Goal: Task Accomplishment & Management: Use online tool/utility

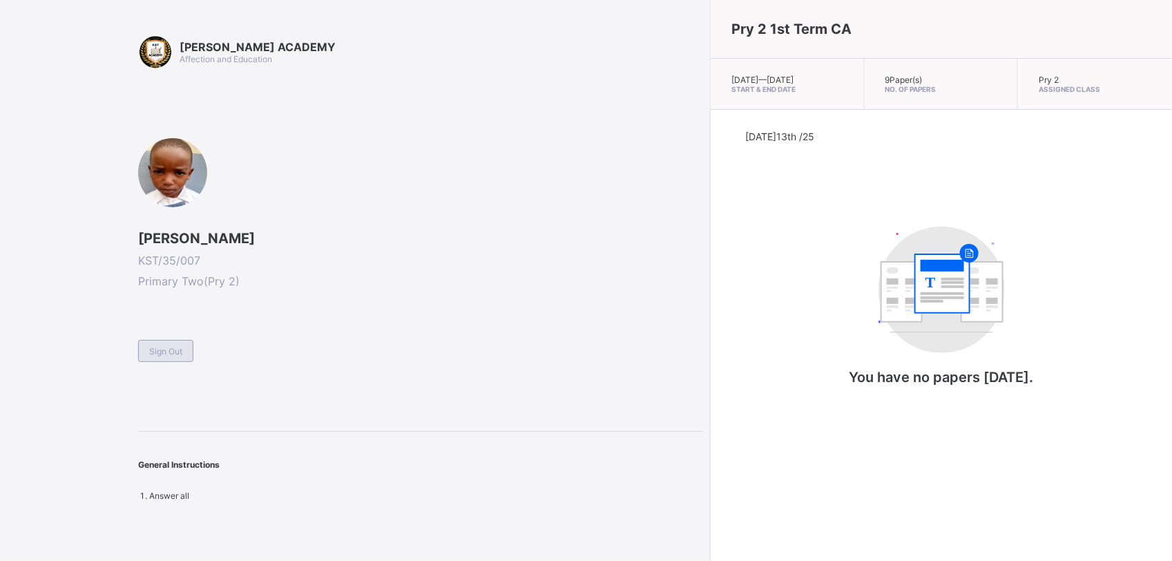
click at [150, 352] on span "Sign Out" at bounding box center [165, 351] width 33 height 10
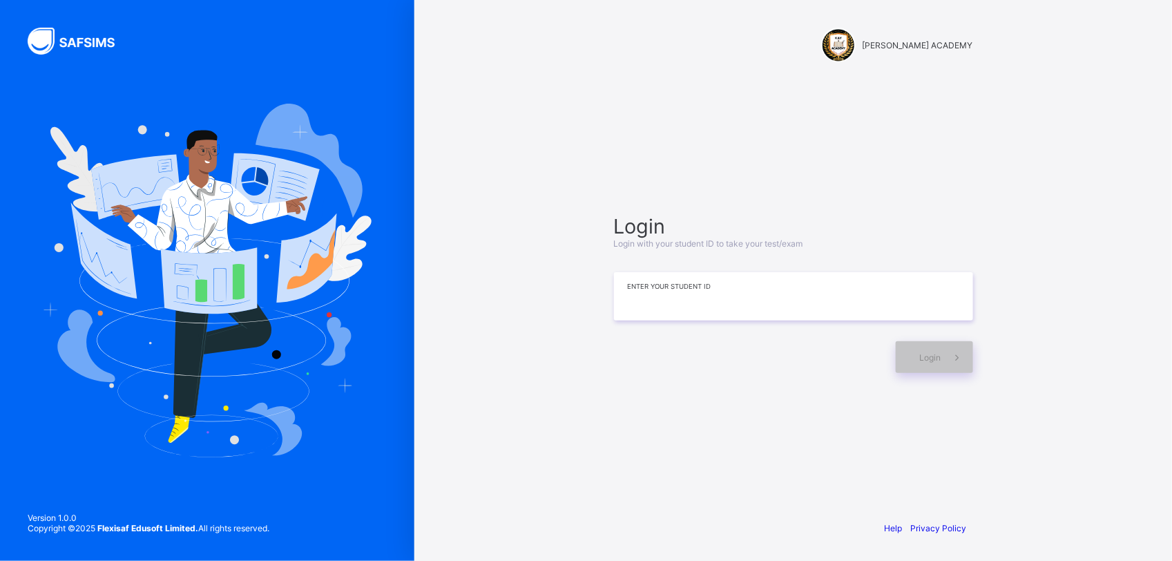
click at [684, 285] on input at bounding box center [793, 296] width 359 height 48
click at [684, 301] on input "*******" at bounding box center [793, 296] width 359 height 48
type input "**********"
click at [938, 350] on div "Login" at bounding box center [934, 357] width 77 height 32
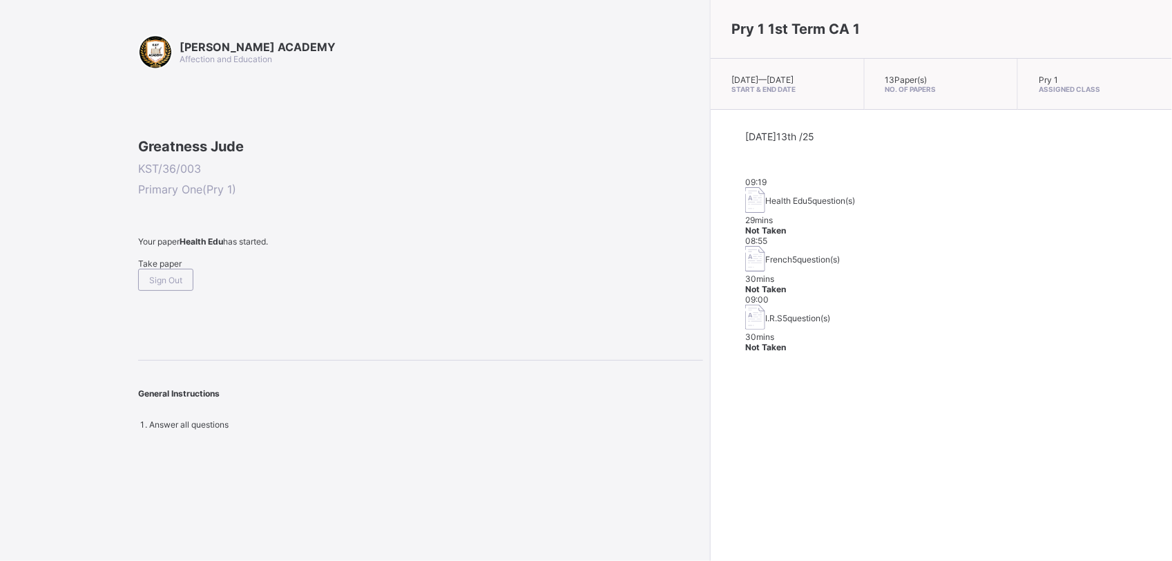
click at [142, 269] on div "Take paper" at bounding box center [420, 263] width 565 height 10
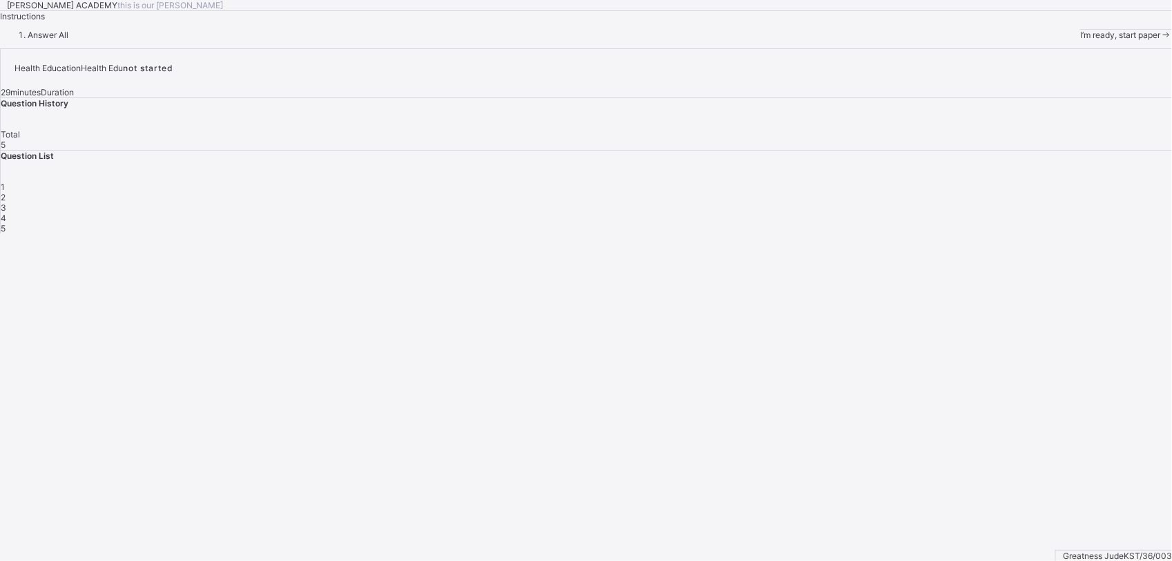
click at [1080, 40] on span "I’m ready, start paper" at bounding box center [1120, 35] width 80 height 10
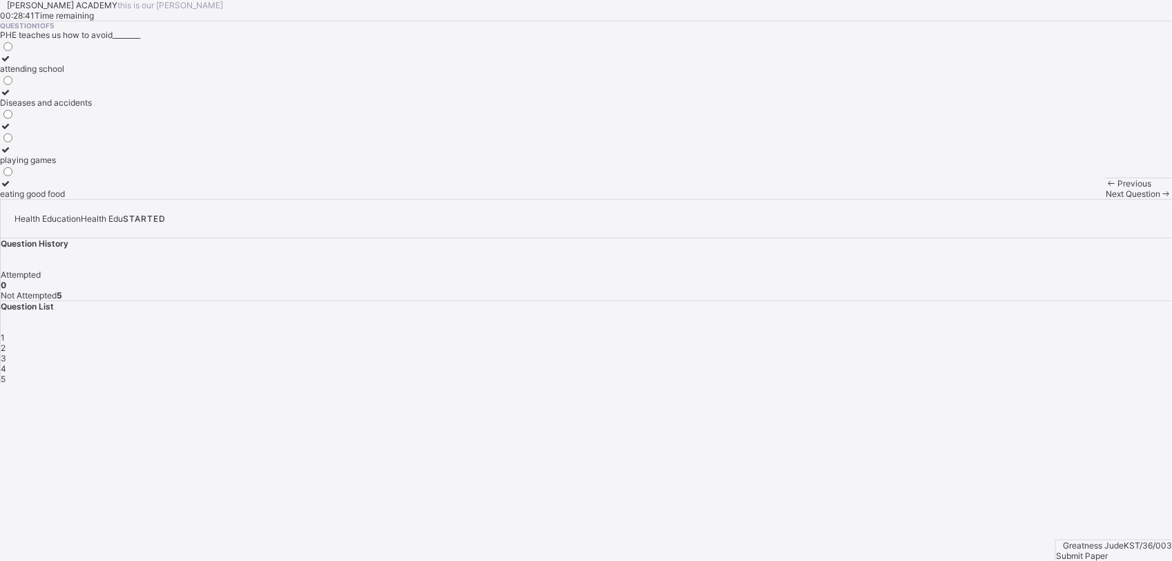
click at [92, 108] on label "Diseases and accidents" at bounding box center [46, 97] width 92 height 21
click at [1106, 199] on span "Next Question" at bounding box center [1133, 194] width 55 height 10
click at [12, 97] on icon at bounding box center [6, 92] width 12 height 10
click at [1106, 199] on div "Next Question" at bounding box center [1139, 194] width 66 height 10
click at [118, 97] on div "Physical and Health Education" at bounding box center [59, 92] width 118 height 10
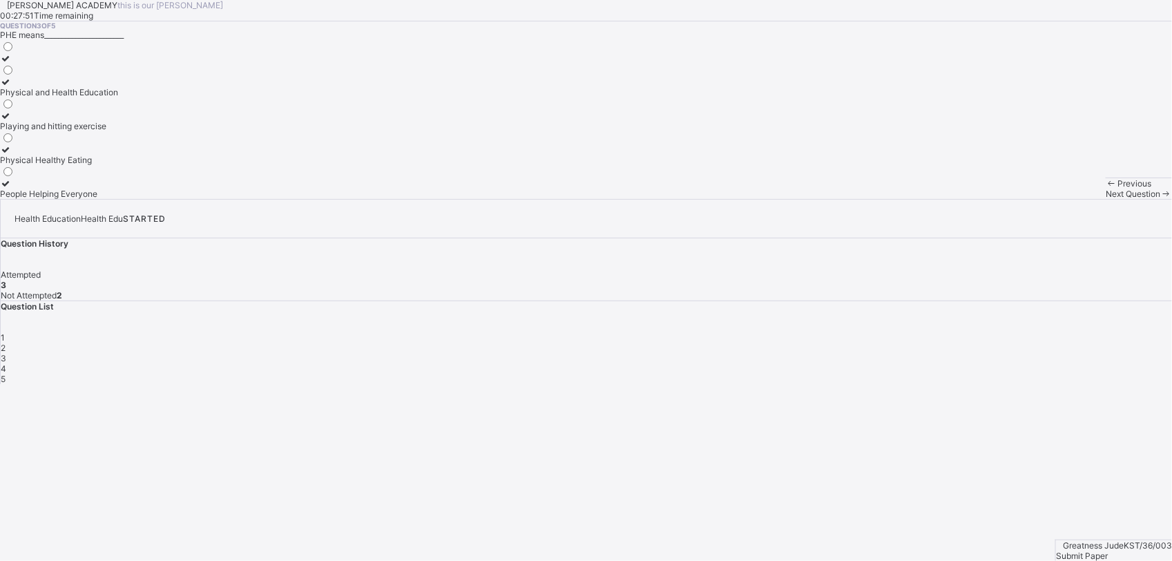
click at [1106, 199] on span "Next Question" at bounding box center [1133, 194] width 55 height 10
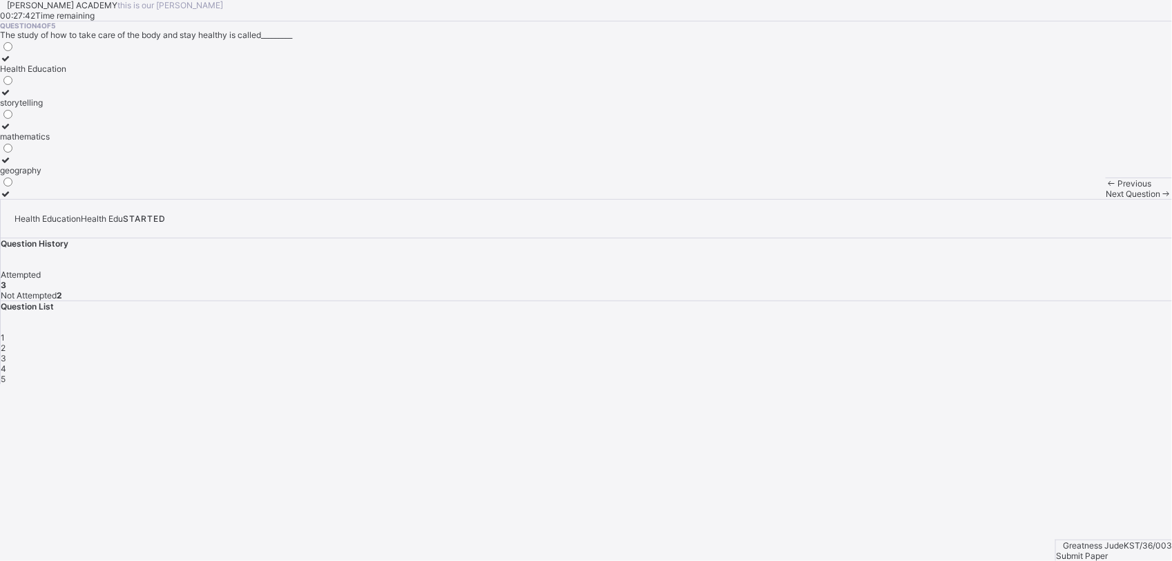
click at [66, 64] on div at bounding box center [33, 58] width 66 height 10
click at [1106, 199] on div "Next Question" at bounding box center [1139, 194] width 66 height 10
click at [69, 165] on div "Eatig junk food" at bounding box center [34, 160] width 69 height 10
click at [1120, 550] on div "Submit Paper" at bounding box center [1114, 555] width 116 height 10
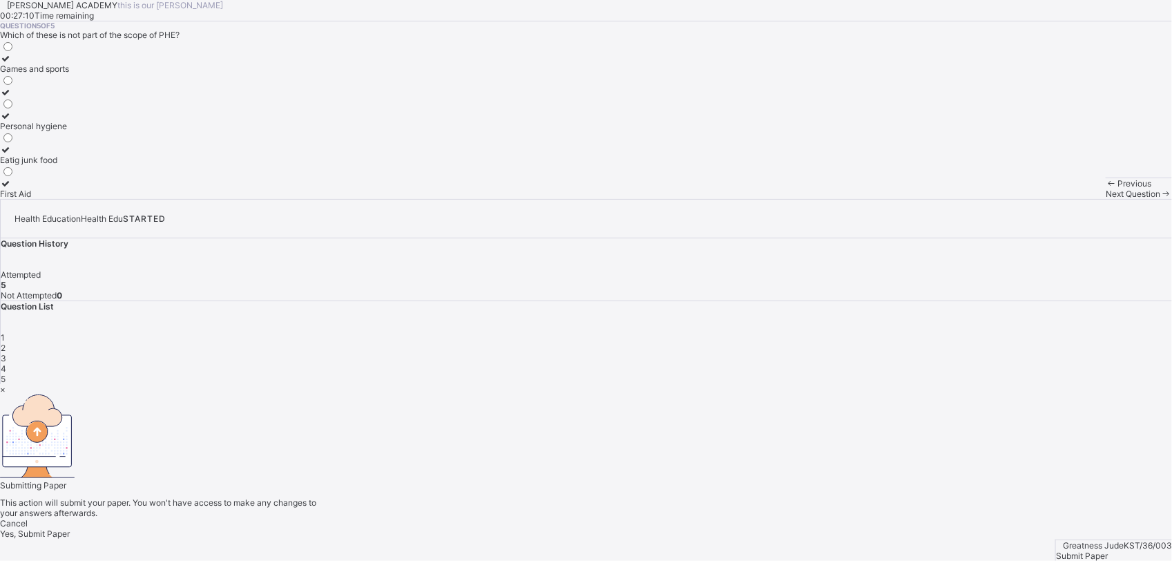
click at [630, 528] on div "Yes, Submit Paper" at bounding box center [586, 533] width 1172 height 10
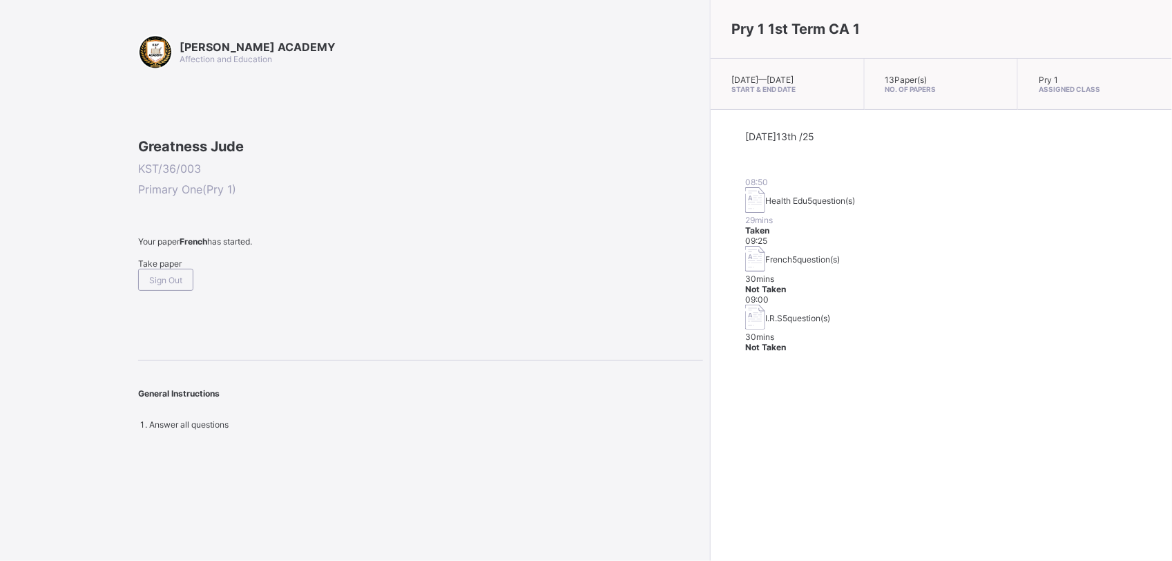
click at [182, 269] on span "Take paper" at bounding box center [160, 263] width 44 height 10
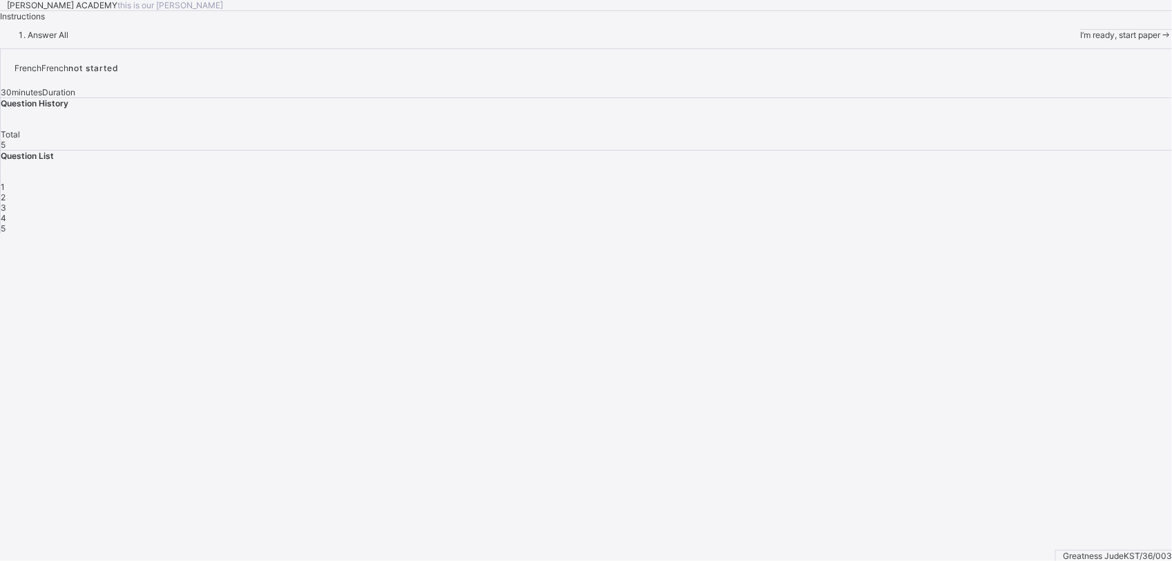
click at [1080, 40] on span "I’m ready, start paper" at bounding box center [1120, 35] width 80 height 10
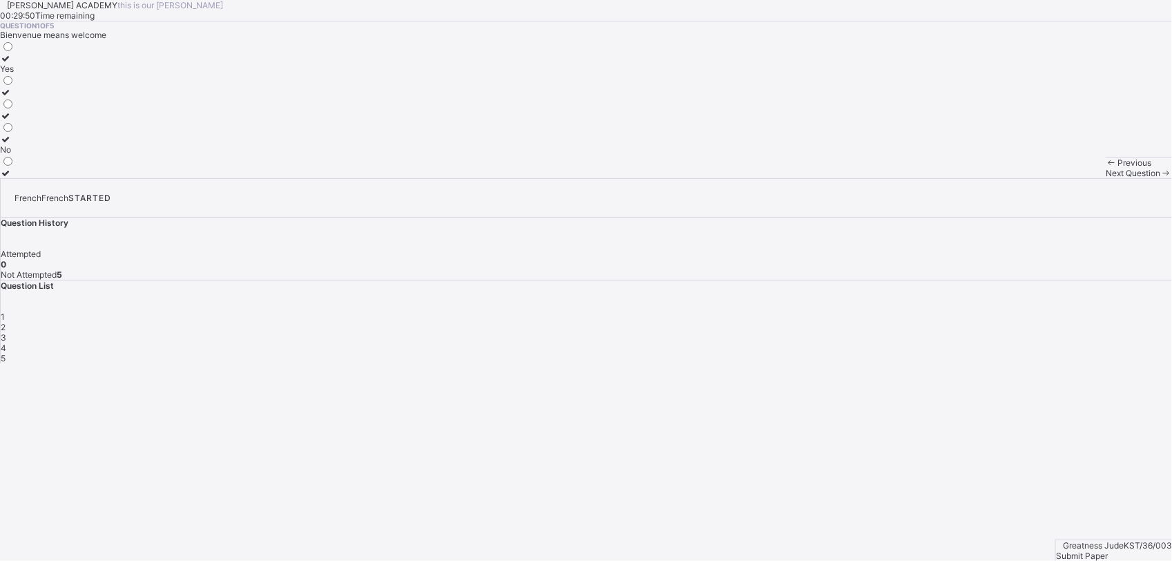
click at [15, 74] on label "Yes" at bounding box center [7, 63] width 15 height 21
click at [1106, 178] on span "Next Question" at bounding box center [1133, 173] width 55 height 10
click at [72, 155] on label "greetings in french" at bounding box center [36, 144] width 72 height 21
click at [1106, 189] on div "Next Question" at bounding box center [1139, 183] width 66 height 10
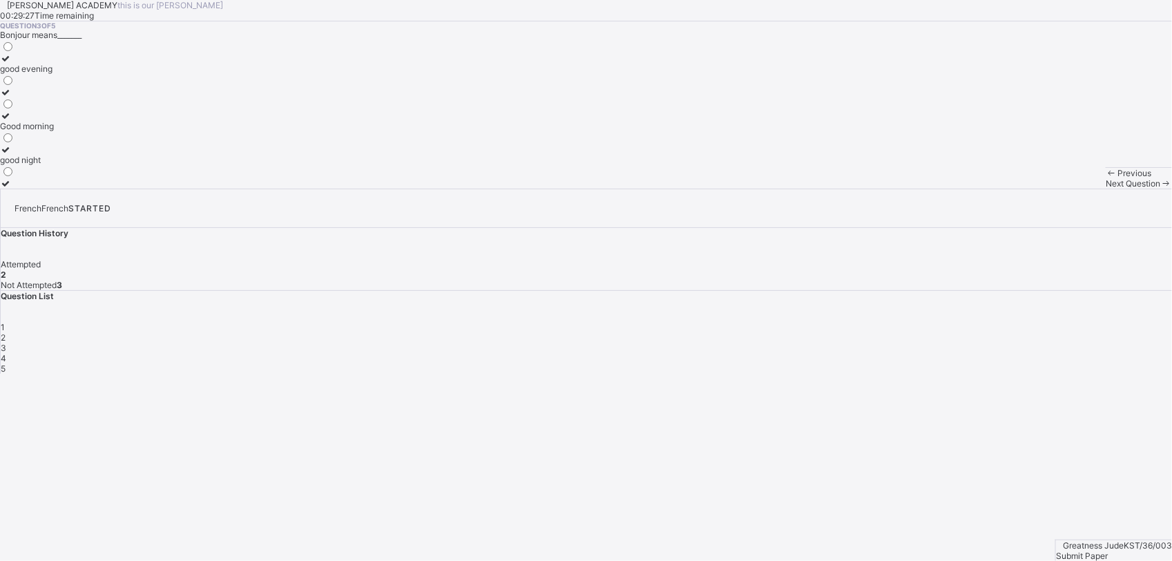
click at [54, 131] on label "Good morning" at bounding box center [27, 120] width 54 height 21
click at [1106, 189] on div "Previous Next Question" at bounding box center [1139, 177] width 66 height 21
click at [1106, 189] on span "Next Question" at bounding box center [1133, 183] width 55 height 10
click at [51, 74] on div "goodbye" at bounding box center [25, 69] width 51 height 10
click at [1106, 189] on span "Next Question" at bounding box center [1133, 183] width 55 height 10
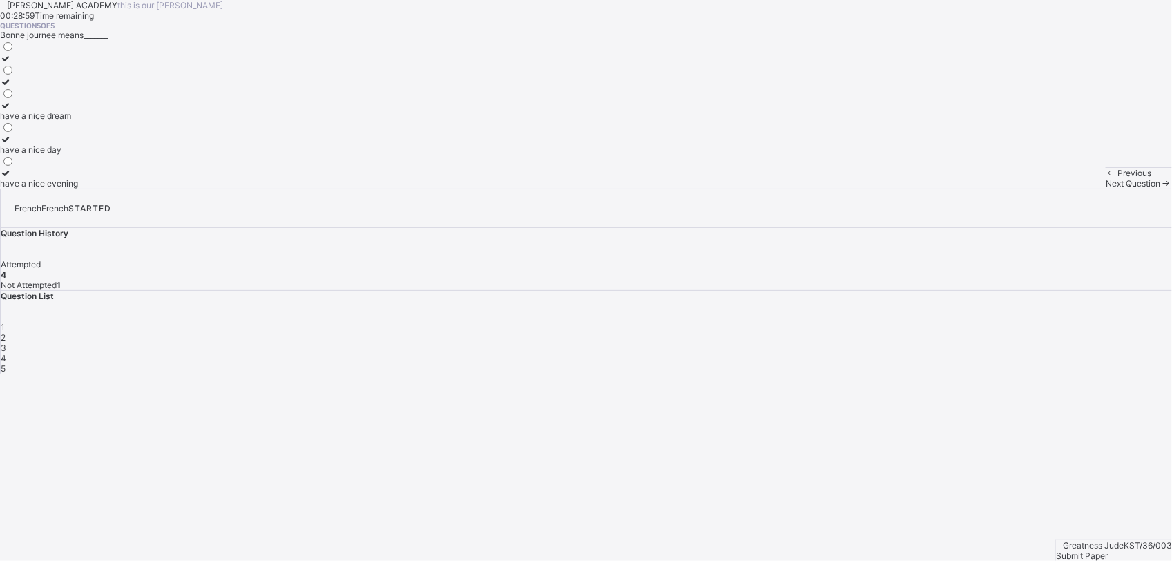
click at [78, 155] on div "have a nice day" at bounding box center [39, 149] width 78 height 10
click at [1139, 550] on div "Submit Paper" at bounding box center [1114, 555] width 116 height 10
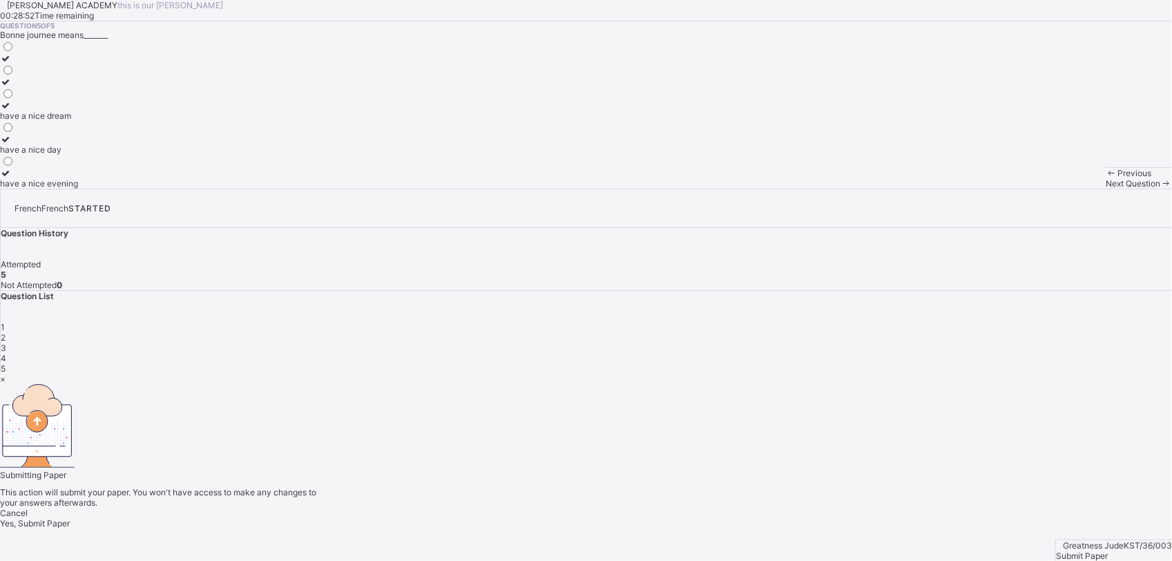
click at [70, 518] on span "Yes, Submit Paper" at bounding box center [35, 523] width 70 height 10
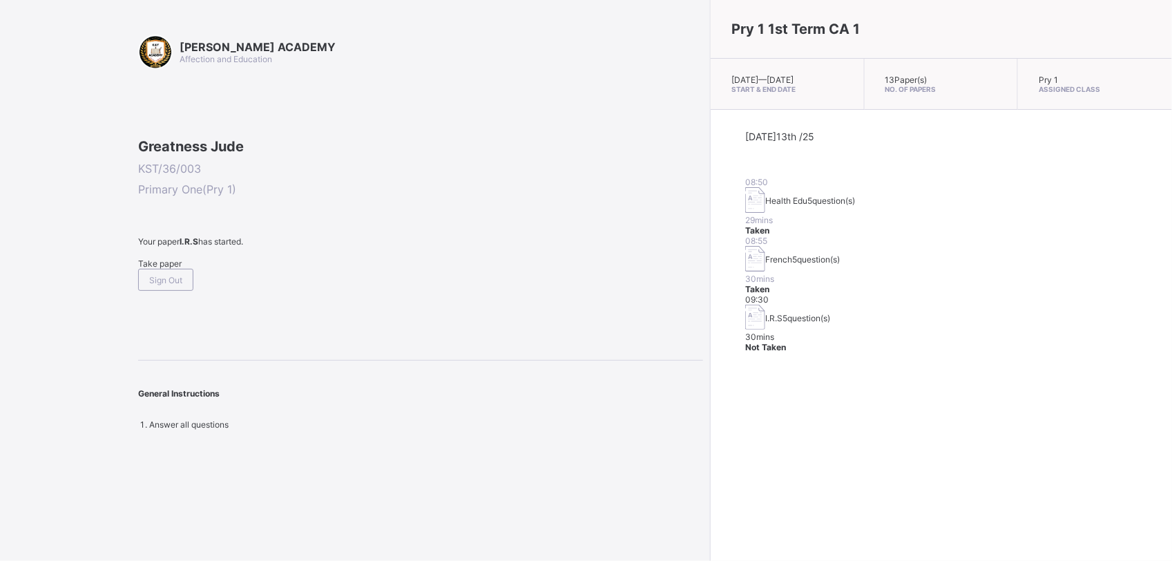
click at [174, 269] on div "Take paper" at bounding box center [420, 263] width 565 height 10
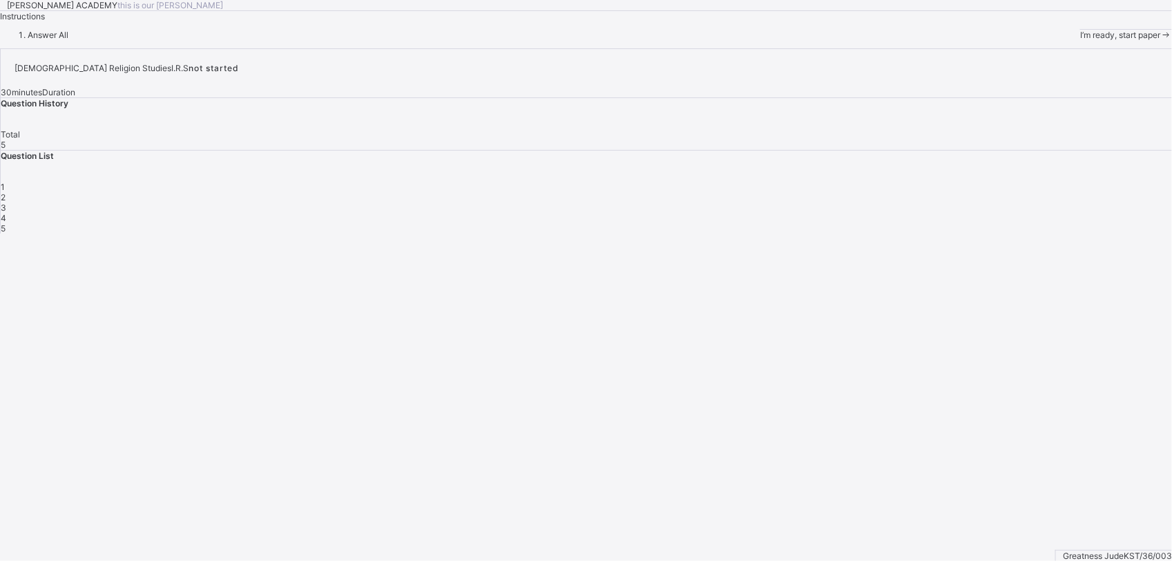
click at [1080, 40] on span "I’m ready, start paper" at bounding box center [1120, 35] width 80 height 10
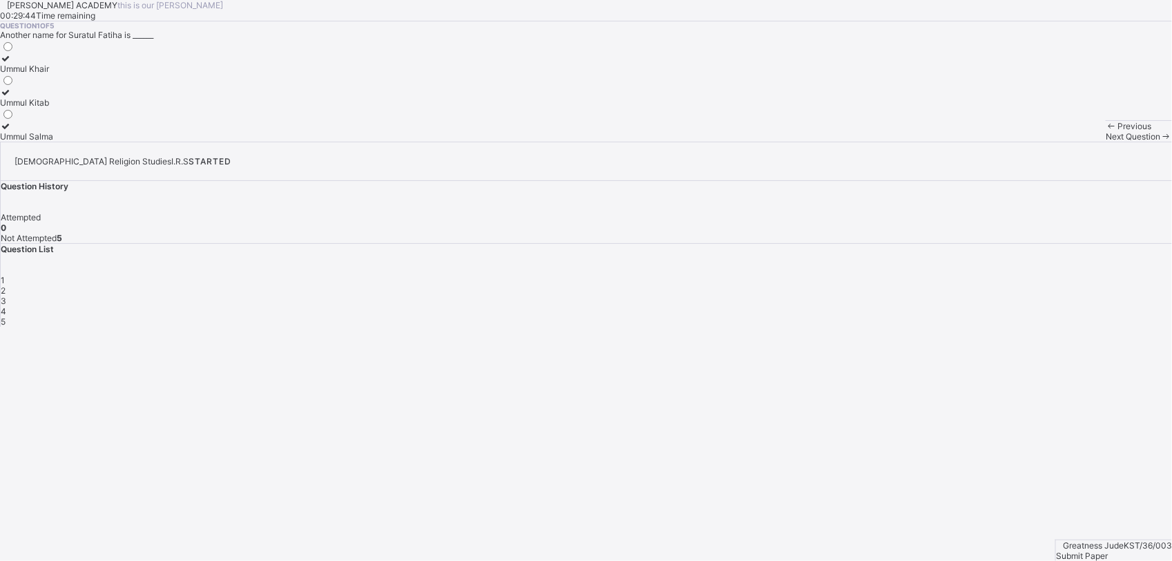
click at [1108, 550] on span "Submit Paper" at bounding box center [1082, 555] width 52 height 10
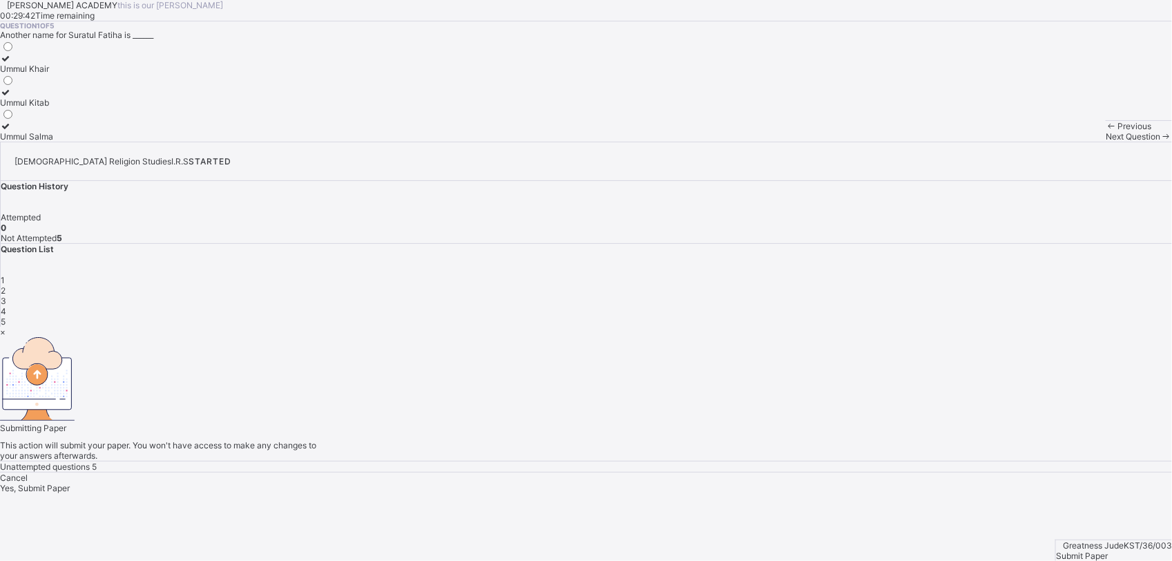
click at [70, 483] on span "Yes, Submit Paper" at bounding box center [35, 488] width 70 height 10
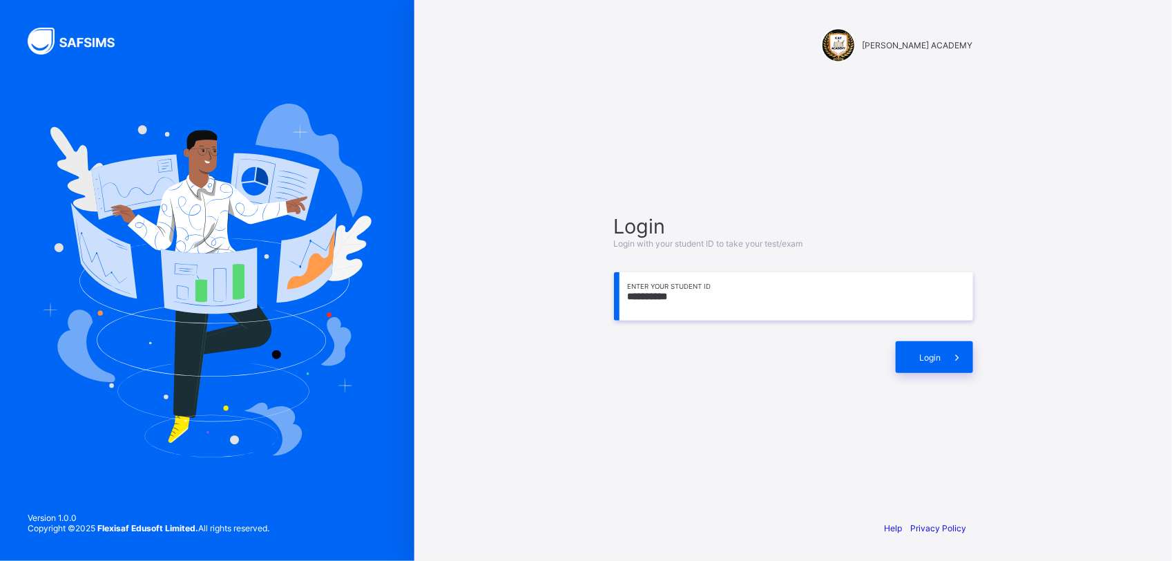
type input "**********"
click at [941, 371] on span at bounding box center [957, 357] width 32 height 32
click at [927, 360] on span "Login" at bounding box center [930, 357] width 21 height 10
click at [880, 312] on input "**********" at bounding box center [793, 296] width 359 height 48
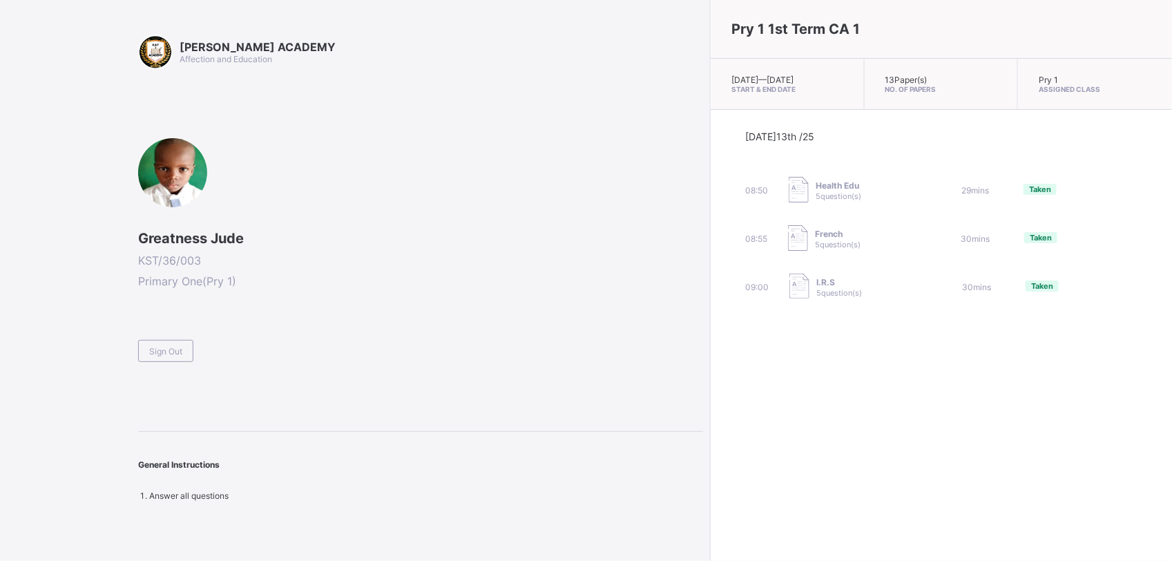
click at [813, 383] on div "Pry 1 1st Term CA 1 Mon, Oct 13th 2025 — Mon, Oct 13th 2025 Start & End Date 13…" at bounding box center [941, 280] width 462 height 561
click at [171, 356] on div "Sign Out" at bounding box center [165, 351] width 55 height 22
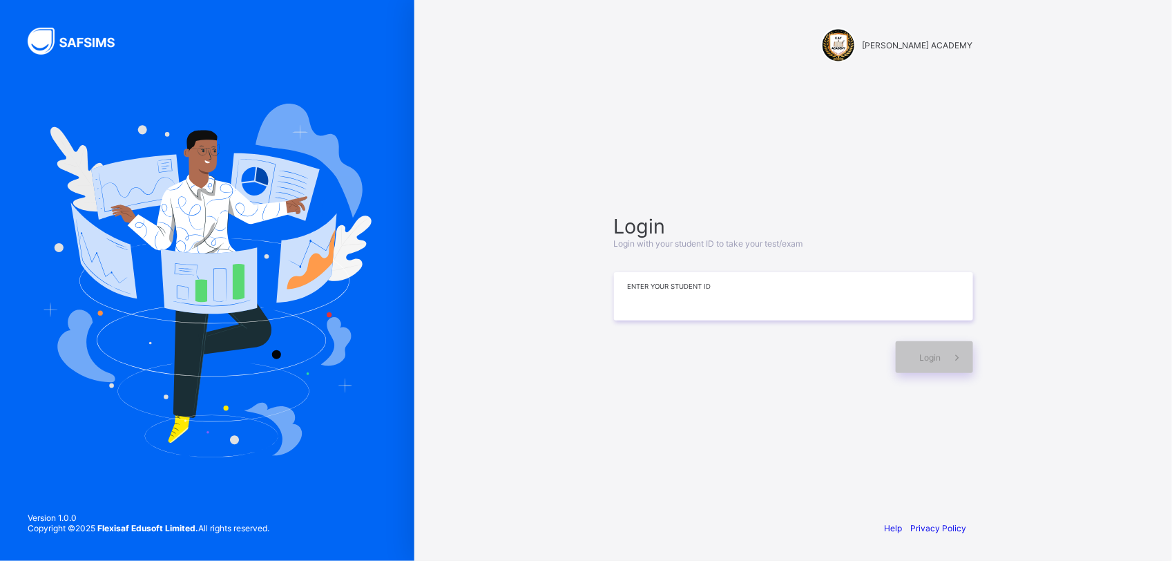
click at [771, 313] on input at bounding box center [793, 296] width 359 height 48
type input "**********"
click at [921, 356] on span "Login" at bounding box center [930, 357] width 21 height 10
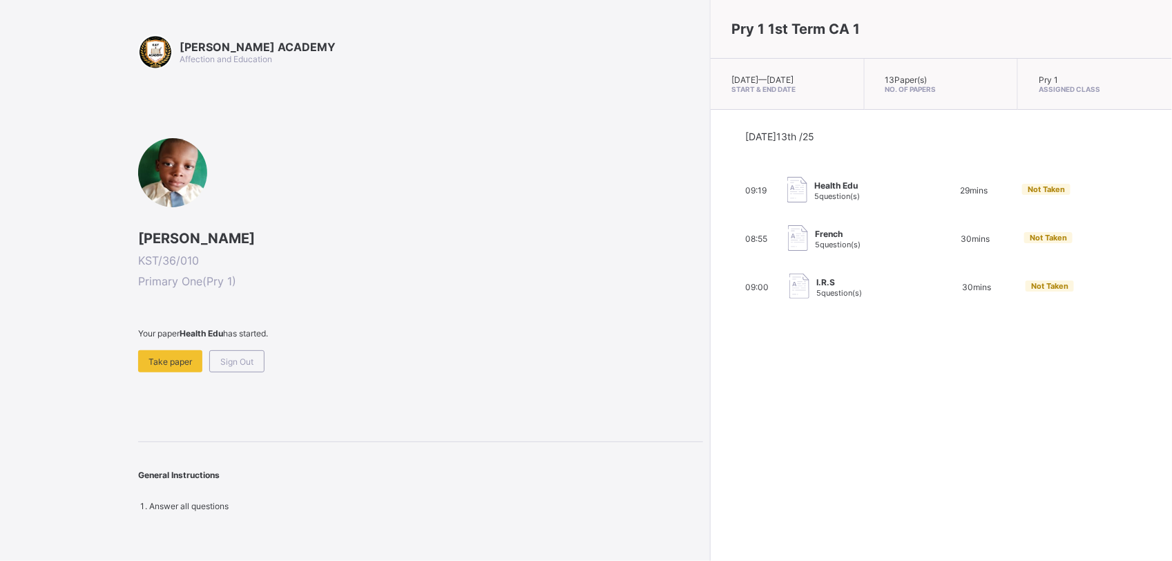
click at [530, 442] on div "General Instructions" at bounding box center [420, 468] width 565 height 52
click at [171, 356] on span "Take paper" at bounding box center [170, 361] width 44 height 10
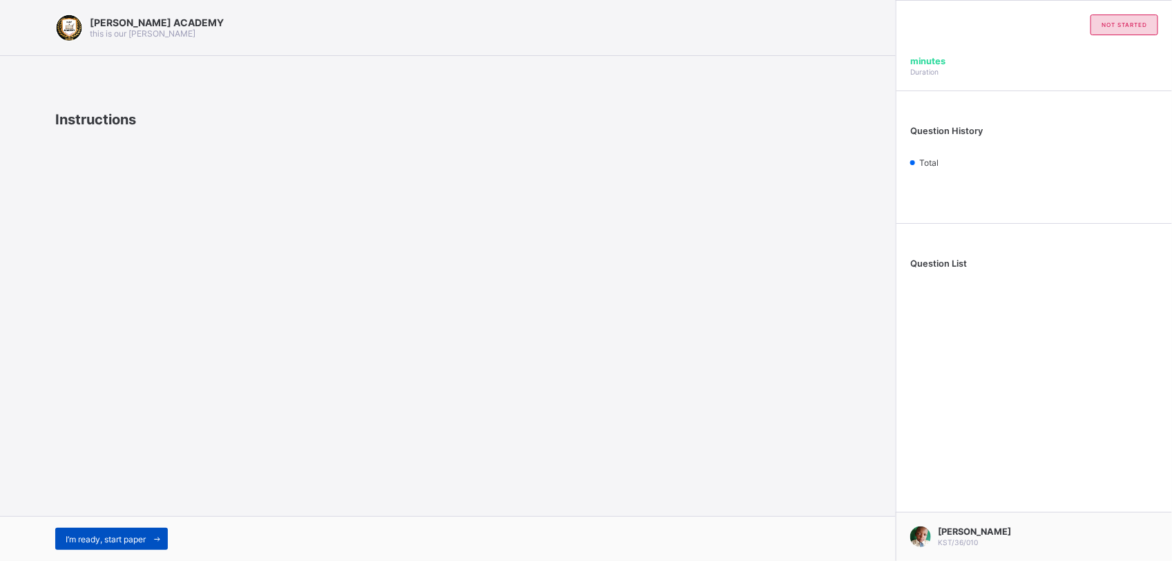
click at [107, 530] on div "I’m ready, start paper" at bounding box center [111, 539] width 113 height 22
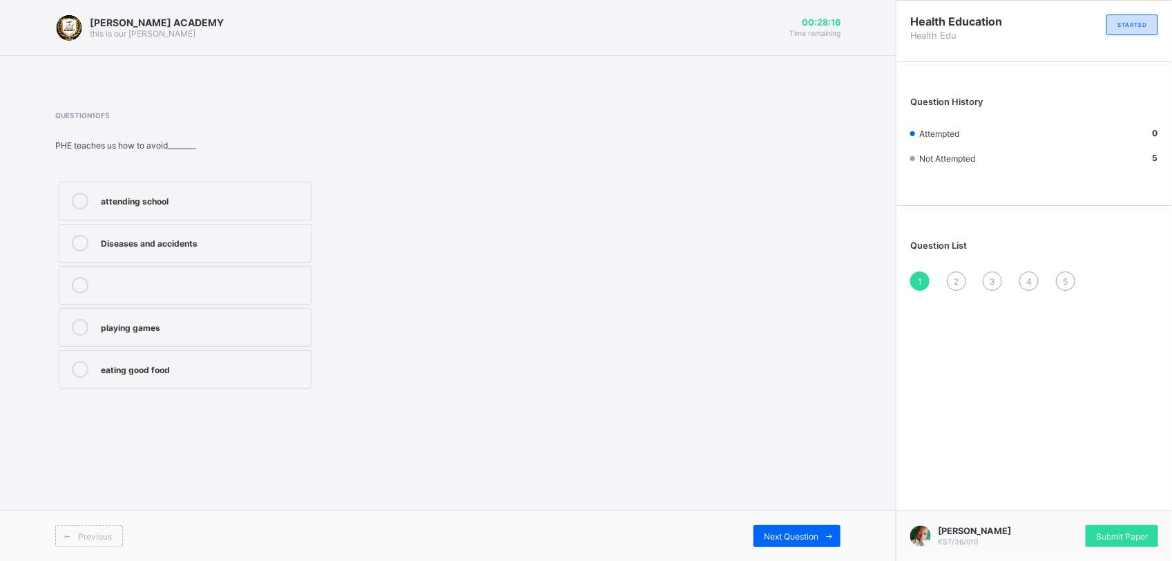
click at [229, 204] on div "attending school" at bounding box center [202, 200] width 203 height 14
click at [786, 529] on div "Next Question" at bounding box center [796, 536] width 87 height 22
click at [387, 273] on div "be lazy Keep our body fit and healthy fight with friends sleep in class" at bounding box center [271, 285] width 433 height 214
click at [298, 250] on div "Keep our body fit and healthy" at bounding box center [202, 243] width 203 height 17
click at [820, 541] on span at bounding box center [829, 536] width 22 height 22
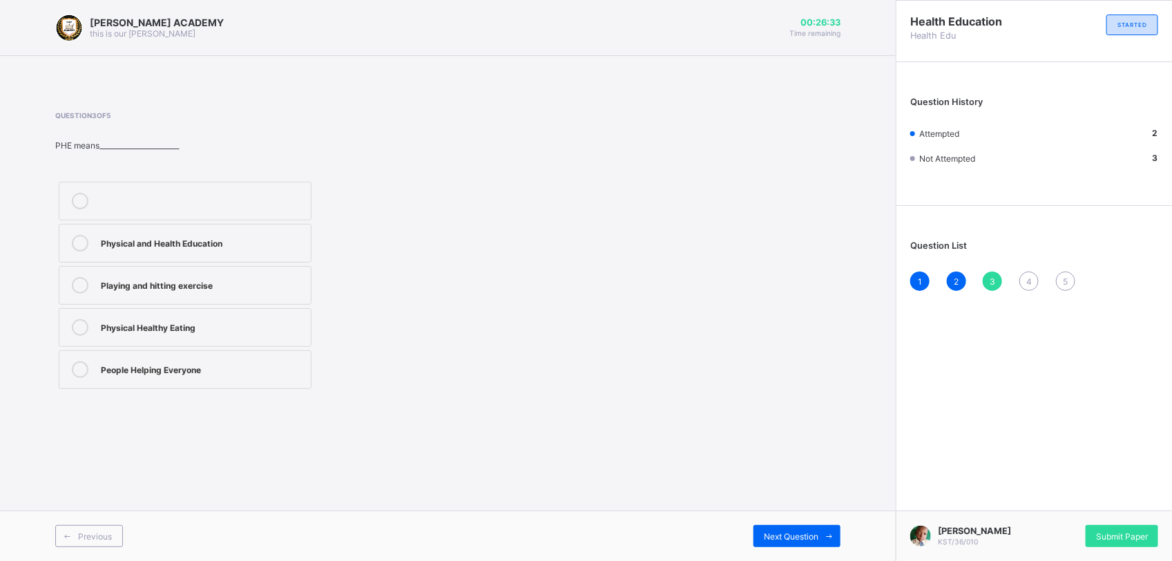
drag, startPoint x: 288, startPoint y: 228, endPoint x: 274, endPoint y: 233, distance: 14.9
drag, startPoint x: 274, startPoint y: 233, endPoint x: 439, endPoint y: 85, distance: 221.5
click at [439, 85] on span at bounding box center [448, 73] width 896 height 35
click at [231, 233] on label "Physical and Health Education" at bounding box center [185, 243] width 253 height 39
click at [271, 233] on label "Physical and Health Education" at bounding box center [185, 243] width 253 height 39
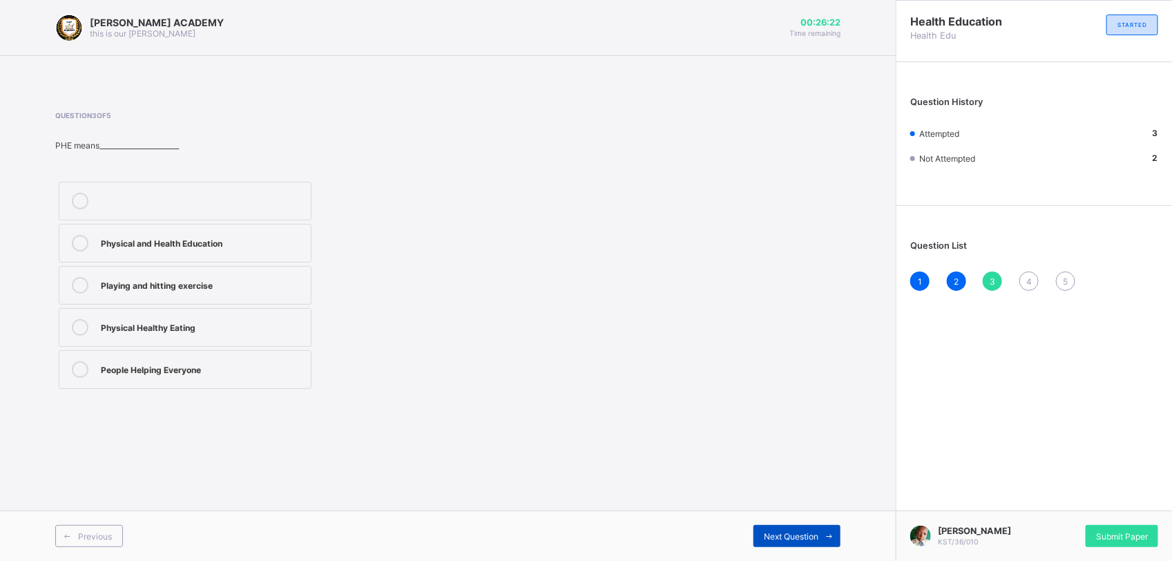
click at [815, 526] on div "Next Question" at bounding box center [796, 536] width 87 height 22
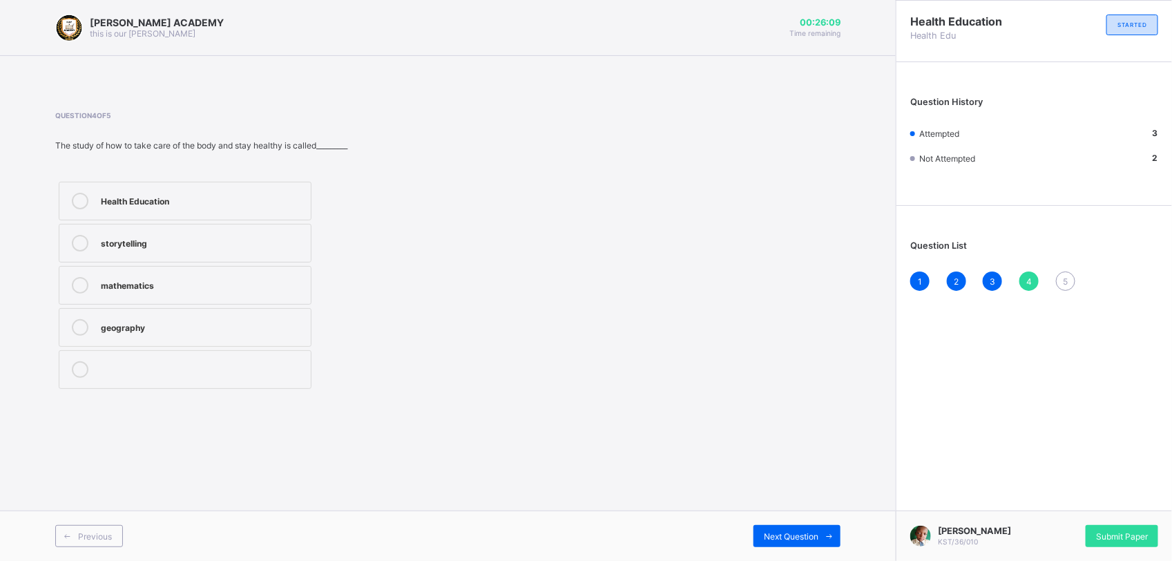
click at [301, 236] on div "storytelling" at bounding box center [202, 242] width 203 height 14
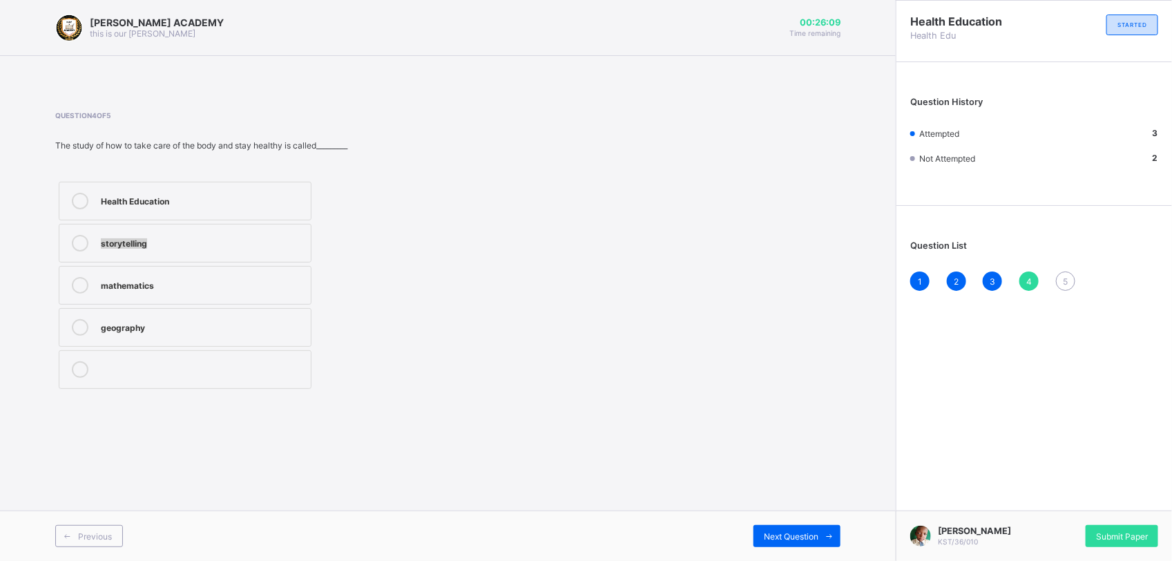
click at [301, 236] on div "storytelling" at bounding box center [202, 242] width 203 height 14
drag, startPoint x: 301, startPoint y: 236, endPoint x: 294, endPoint y: 198, distance: 39.3
click at [294, 198] on div "Health Education" at bounding box center [202, 200] width 203 height 14
click at [805, 526] on div "Next Question" at bounding box center [796, 536] width 87 height 22
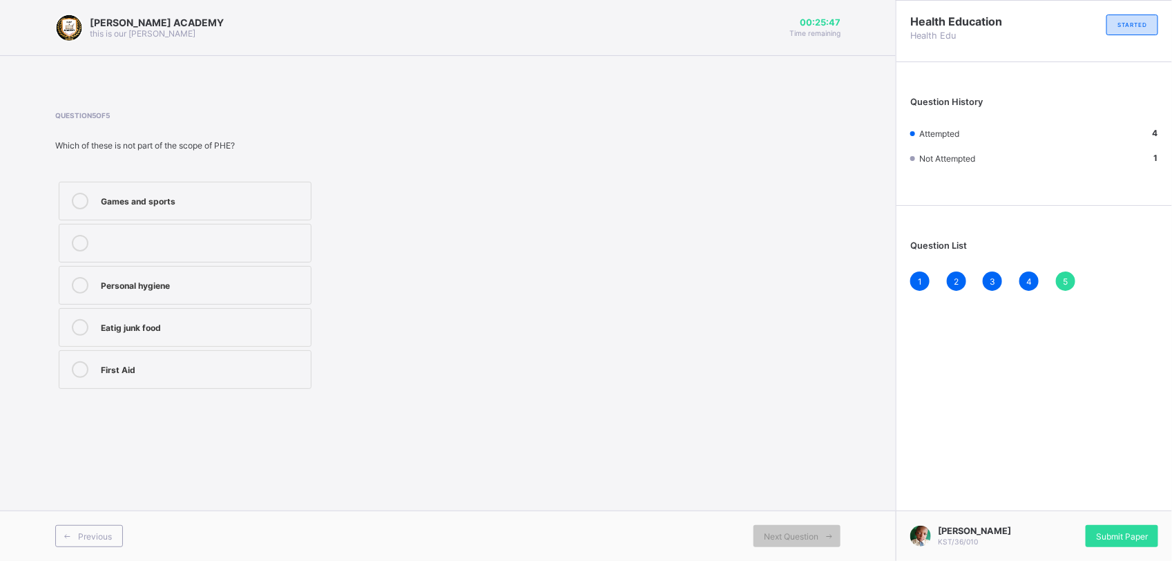
click at [780, 447] on div "KAY ACADEMY this is our motton 00:25:47 Time remaining Question 5 of 5 Which of…" at bounding box center [448, 280] width 896 height 561
drag, startPoint x: 780, startPoint y: 447, endPoint x: 757, endPoint y: 447, distance: 23.5
click at [780, 447] on div "KAY ACADEMY this is our motton 00:25:47 Time remaining Question 5 of 5 Which of…" at bounding box center [448, 280] width 896 height 561
click at [773, 447] on div "KAY ACADEMY this is our motton 00:25:47 Time remaining Question 5 of 5 Which of…" at bounding box center [448, 280] width 896 height 561
click at [268, 330] on div "Eatig junk food" at bounding box center [202, 326] width 203 height 14
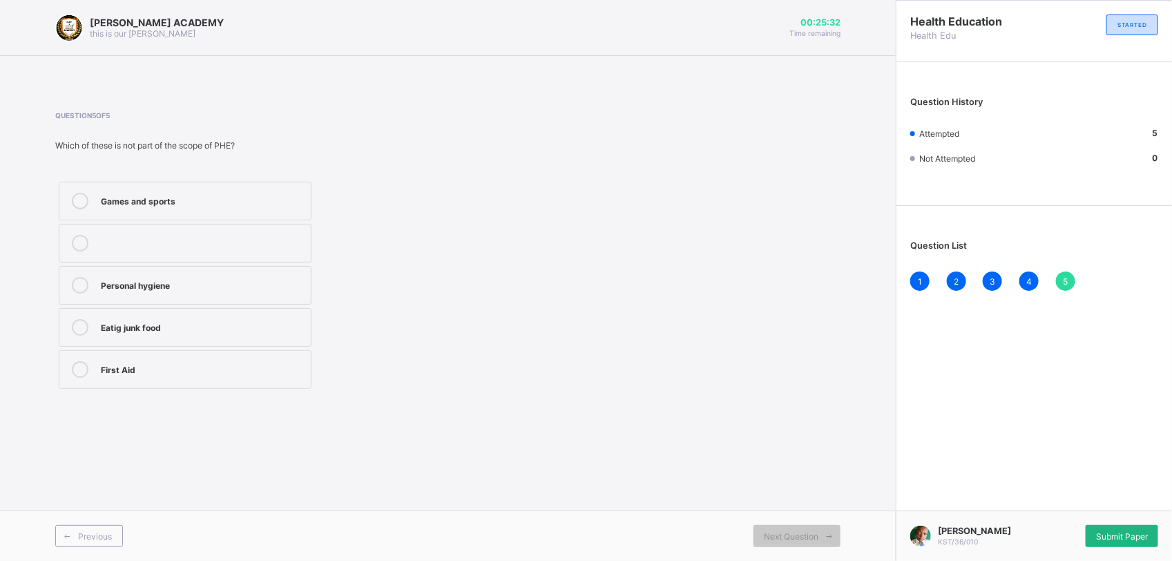
click at [1112, 528] on div "Submit Paper" at bounding box center [1122, 536] width 73 height 22
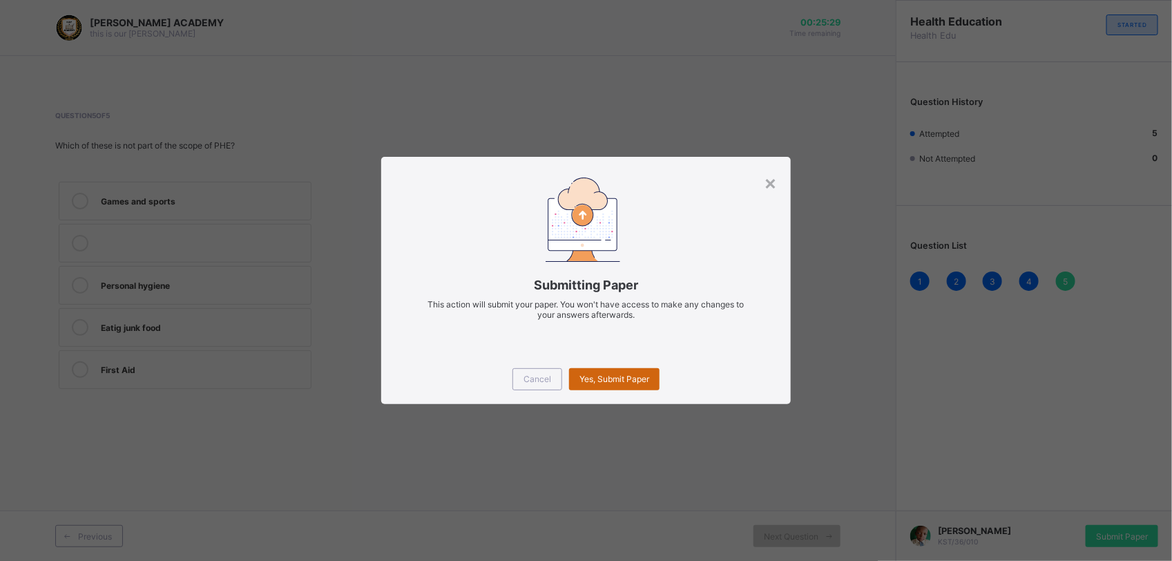
click at [639, 381] on span "Yes, Submit Paper" at bounding box center [614, 379] width 70 height 10
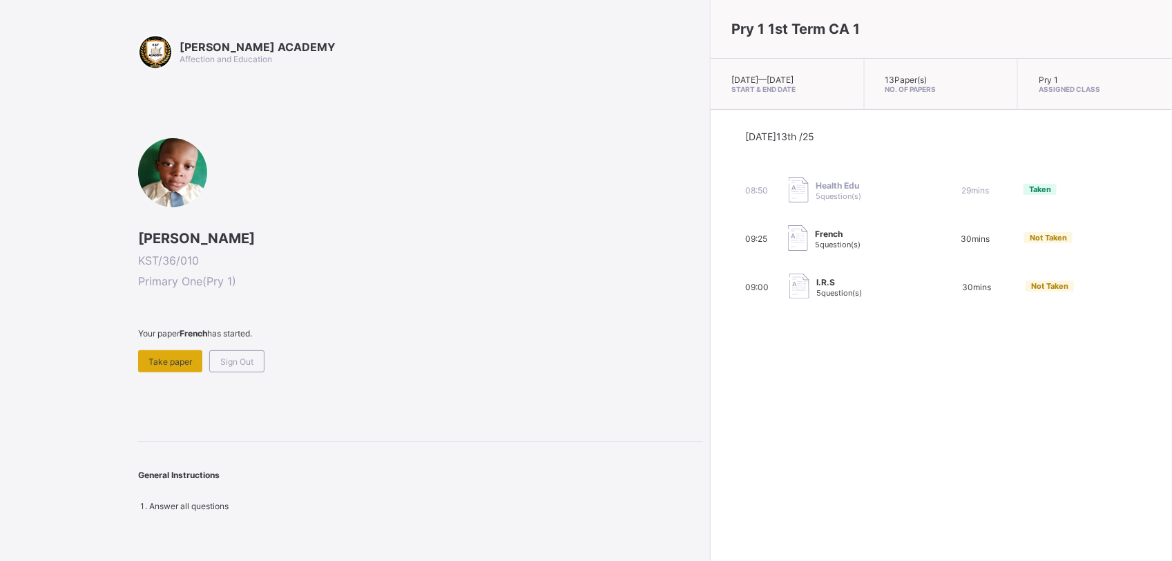
click at [157, 350] on div "Take paper" at bounding box center [170, 361] width 64 height 22
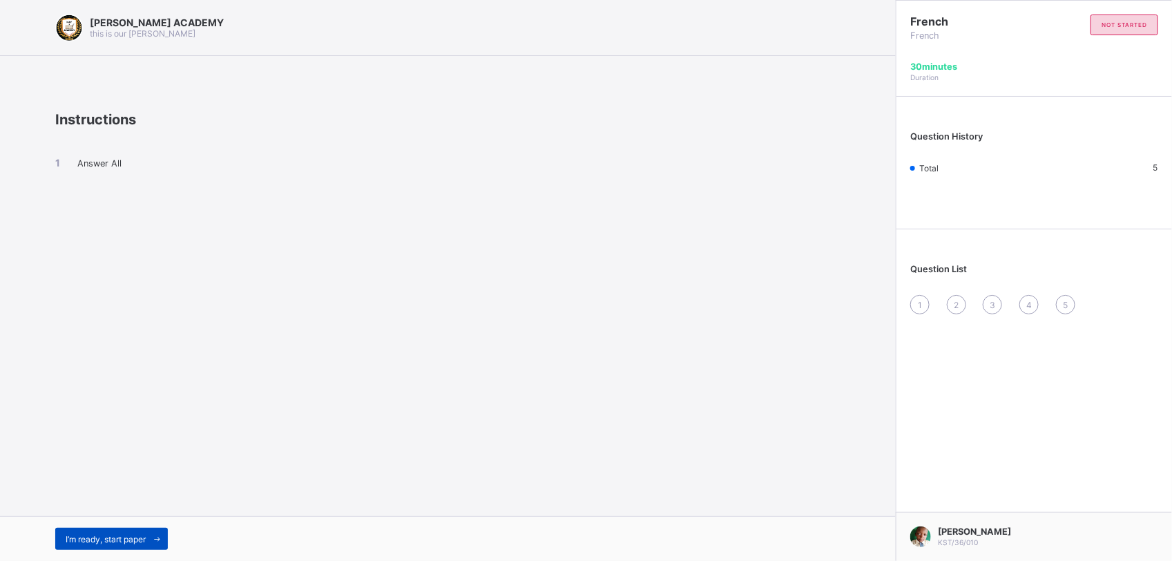
click at [80, 537] on span "I’m ready, start paper" at bounding box center [106, 539] width 80 height 10
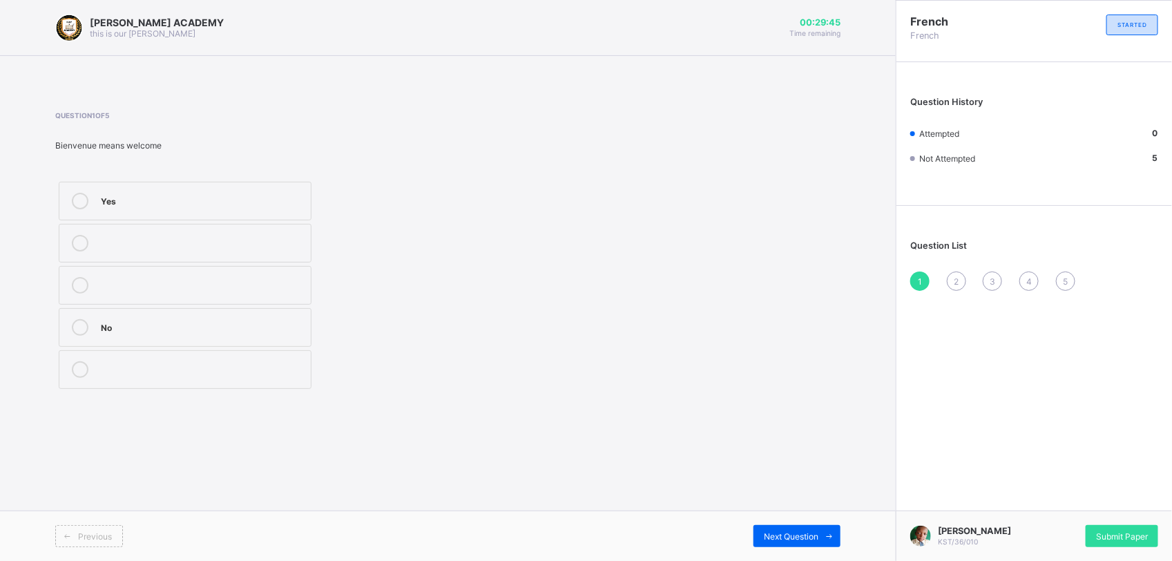
click at [280, 189] on label "Yes" at bounding box center [185, 201] width 253 height 39
click at [768, 536] on span "Next Question" at bounding box center [791, 536] width 55 height 10
click at [240, 385] on label "sorry" at bounding box center [185, 369] width 253 height 39
click at [806, 530] on div "Next Question" at bounding box center [796, 536] width 87 height 22
click at [958, 271] on div "2" at bounding box center [956, 280] width 19 height 19
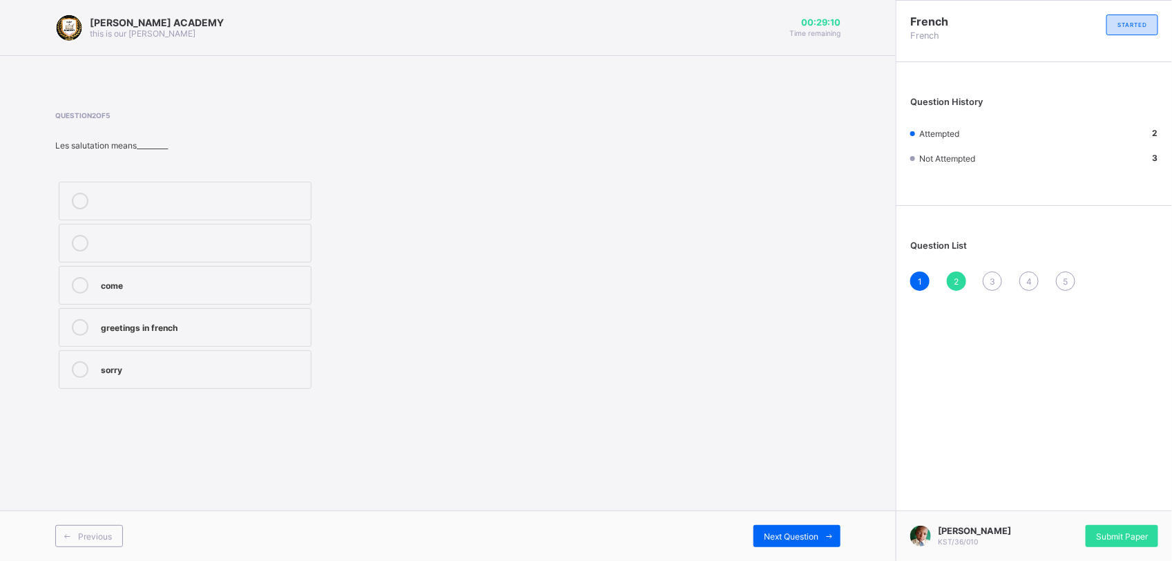
click at [267, 326] on div "greetings in french" at bounding box center [202, 326] width 203 height 14
click at [789, 536] on span "Next Question" at bounding box center [791, 536] width 55 height 10
click at [106, 291] on div "Good morning" at bounding box center [202, 285] width 203 height 17
click at [791, 530] on div "Next Question" at bounding box center [796, 536] width 87 height 22
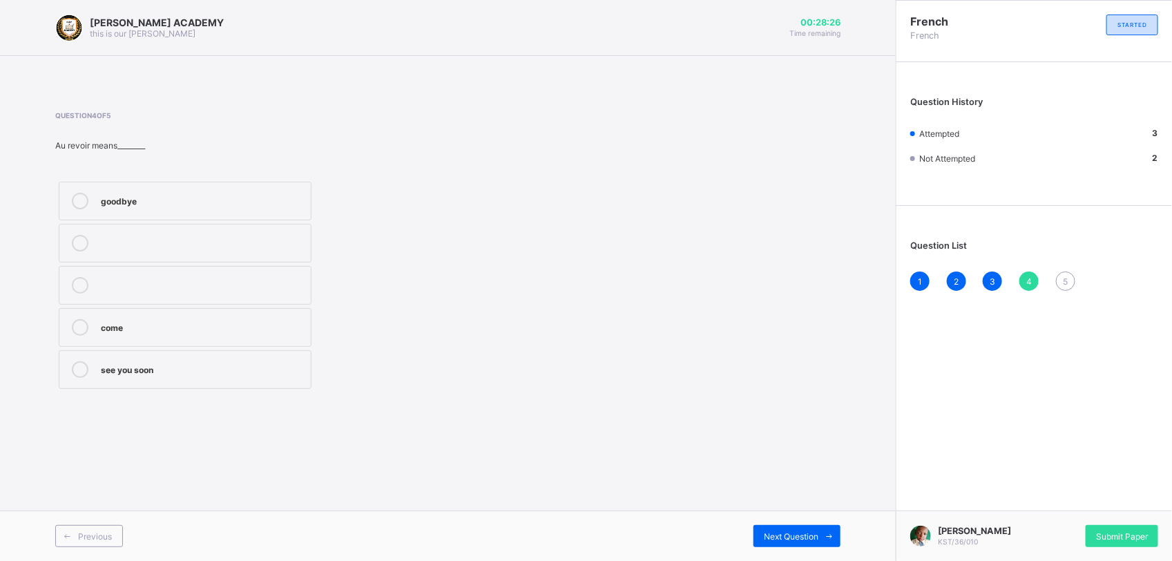
click at [110, 353] on label "see you soon" at bounding box center [185, 369] width 253 height 39
click at [784, 536] on span "Next Question" at bounding box center [791, 536] width 55 height 10
click at [264, 336] on div "have a nice day" at bounding box center [202, 327] width 203 height 17
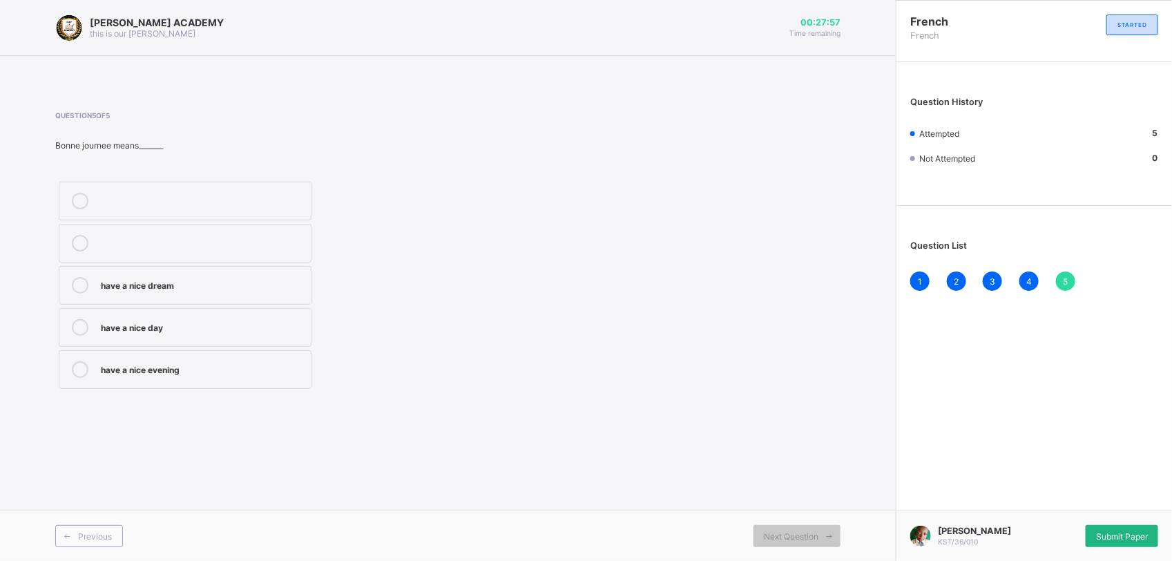
click at [1117, 539] on span "Submit Paper" at bounding box center [1122, 536] width 52 height 10
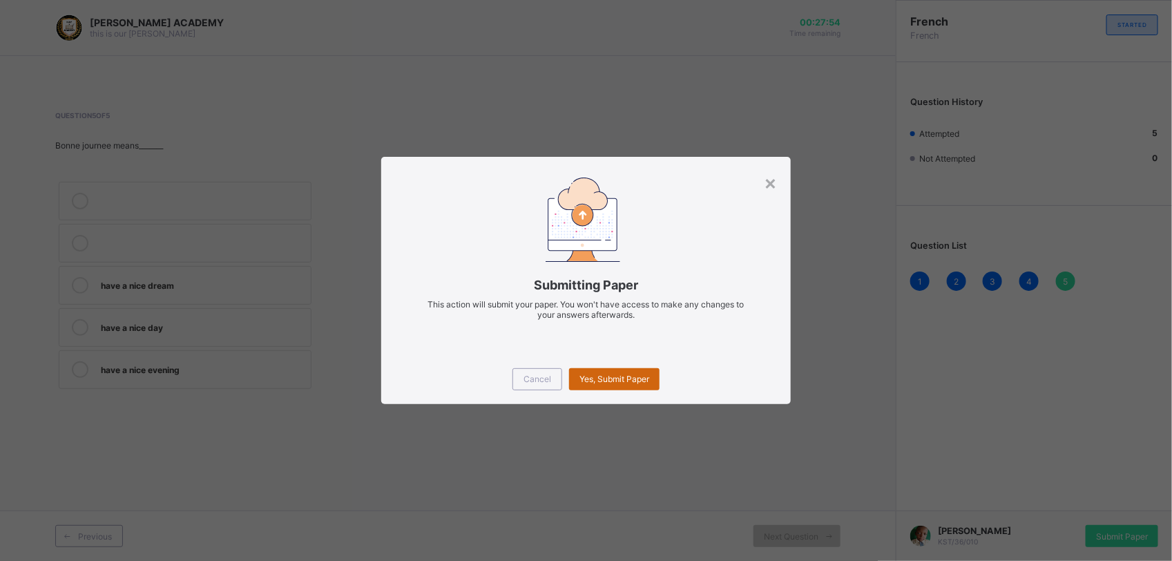
click at [637, 370] on div "Yes, Submit Paper" at bounding box center [614, 379] width 90 height 22
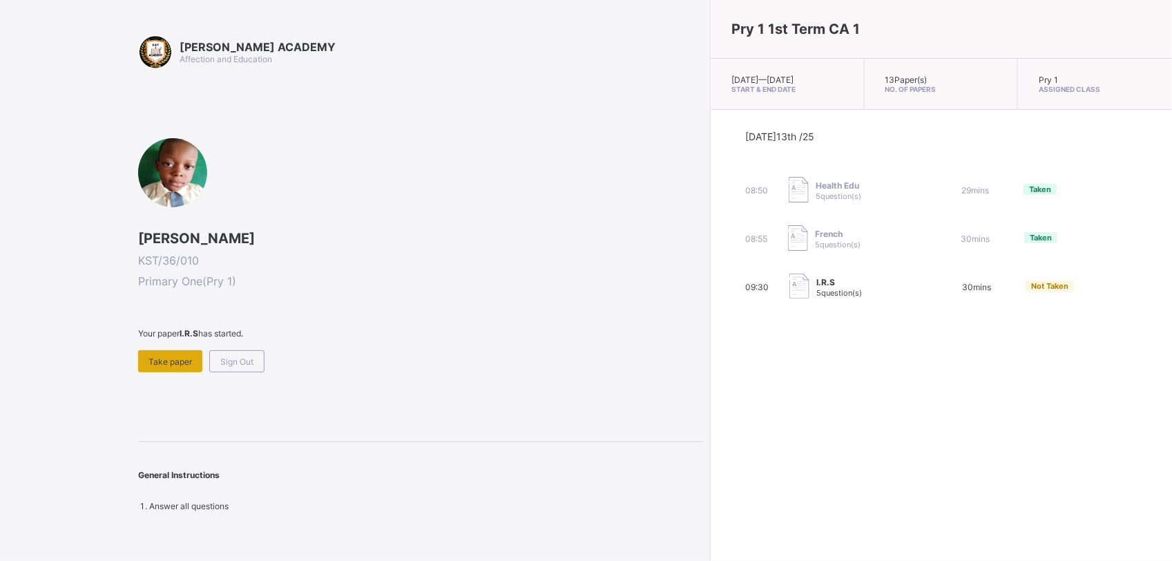
click at [159, 350] on div "Take paper" at bounding box center [170, 361] width 64 height 22
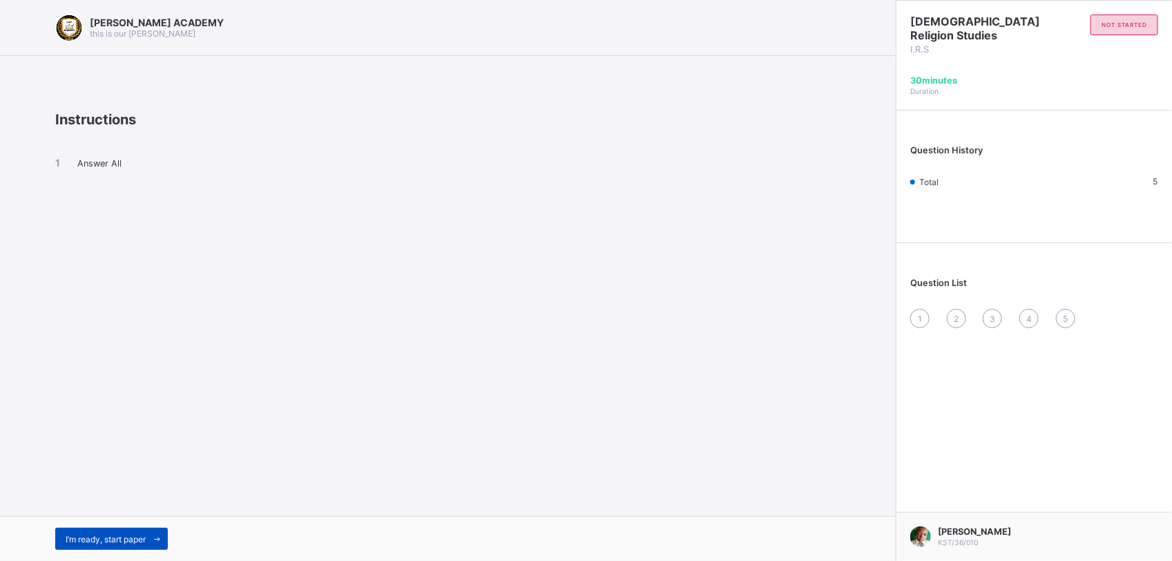
click at [106, 537] on span "I’m ready, start paper" at bounding box center [106, 539] width 80 height 10
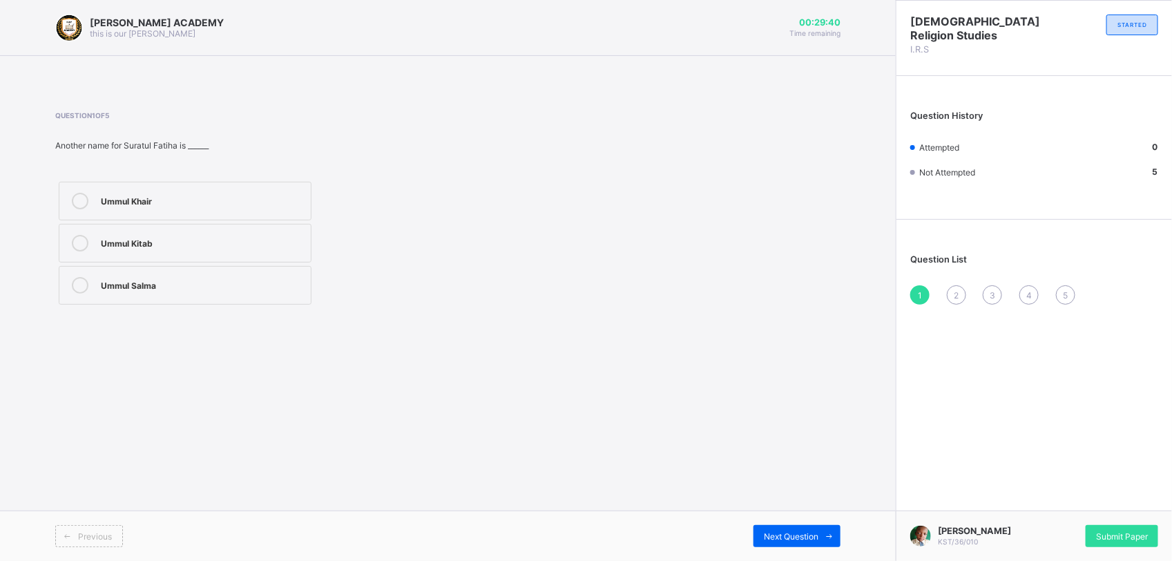
click at [117, 273] on label "Ummul Salma" at bounding box center [185, 285] width 253 height 39
click at [782, 529] on div "Next Question" at bounding box center [796, 536] width 87 height 22
click at [296, 240] on div "Wa'un" at bounding box center [202, 242] width 203 height 14
click at [774, 526] on div "Next Question" at bounding box center [796, 536] width 87 height 22
click at [153, 249] on div "29" at bounding box center [202, 243] width 203 height 17
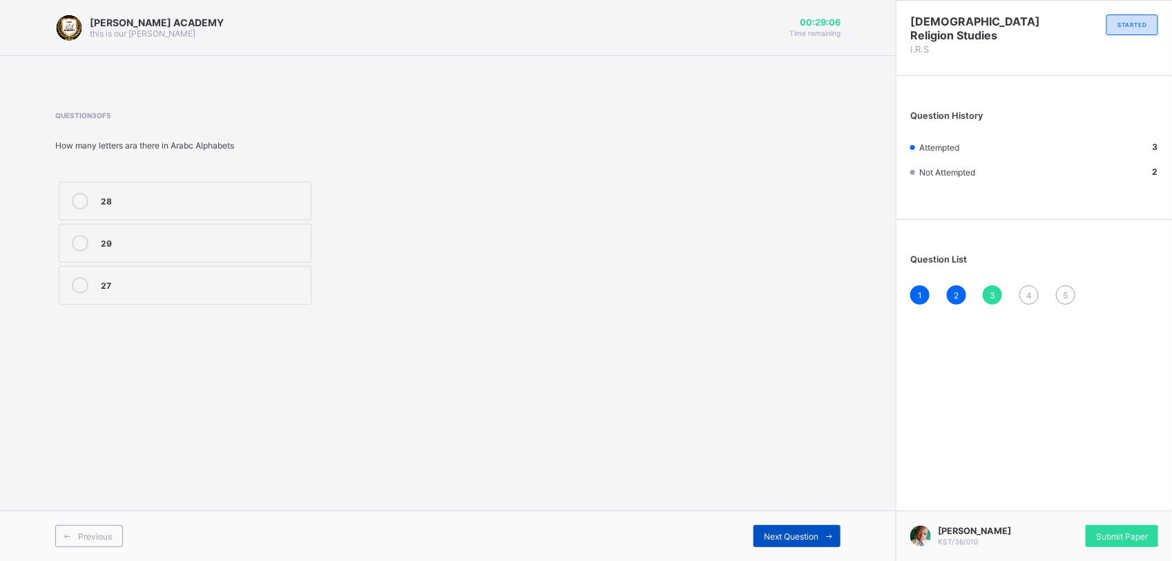
click at [769, 532] on span "Next Question" at bounding box center [791, 536] width 55 height 10
click at [233, 291] on div "7" at bounding box center [202, 285] width 203 height 17
click at [767, 531] on span "Next Question" at bounding box center [791, 536] width 55 height 10
click at [146, 285] on div "Alif" at bounding box center [202, 284] width 203 height 14
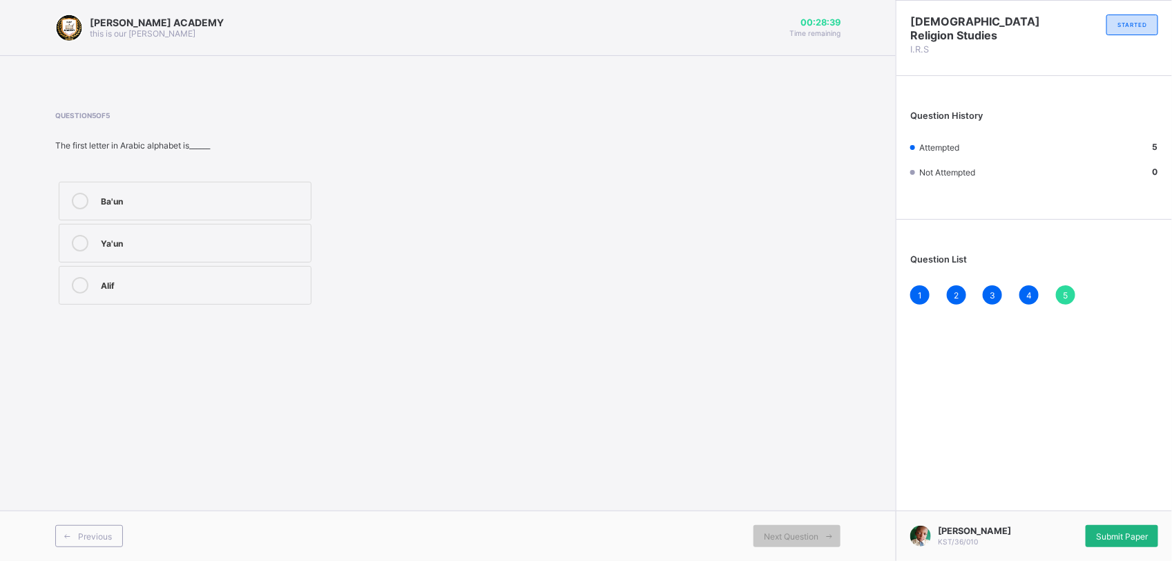
click at [1107, 530] on div "Submit Paper" at bounding box center [1122, 536] width 73 height 22
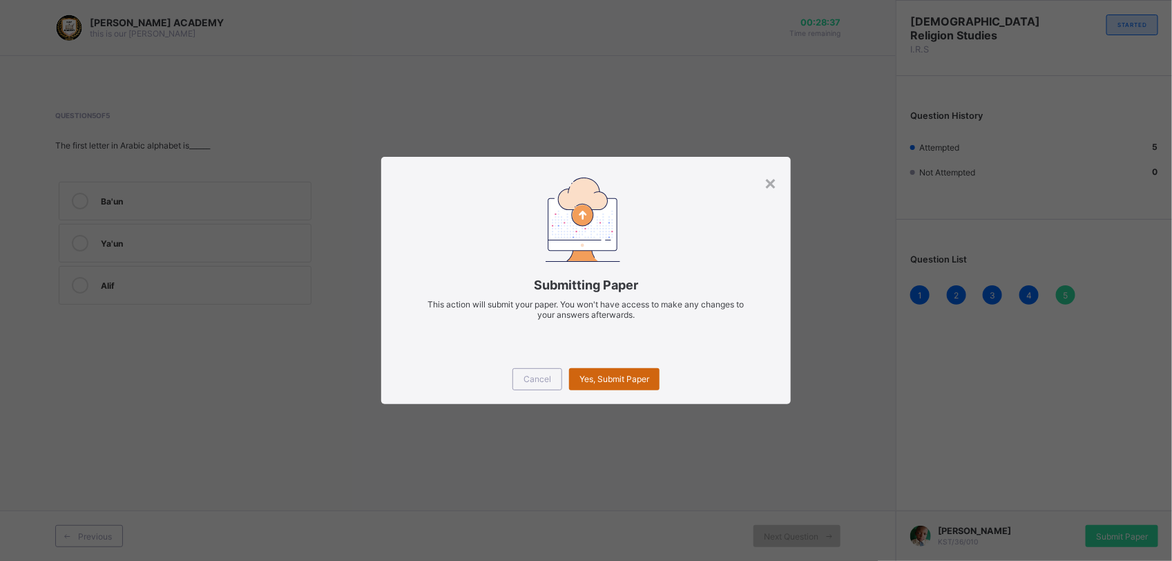
click at [606, 384] on div "Yes, Submit Paper" at bounding box center [614, 379] width 90 height 22
